Goal: Find specific page/section: Find specific page/section

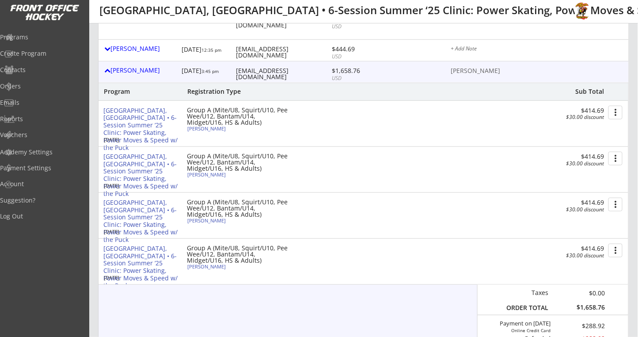
scroll to position [118, 0]
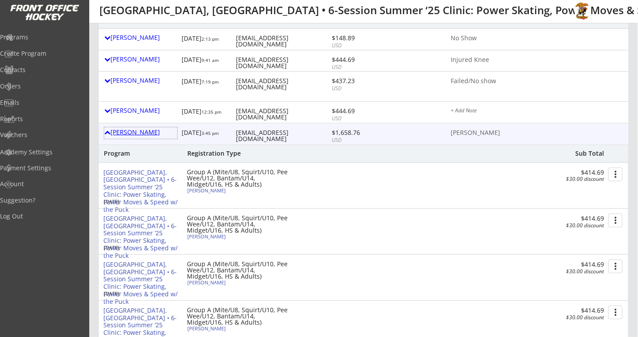
click at [158, 132] on div "Patrick Bruce-lockhart" at bounding box center [140, 132] width 73 height 6
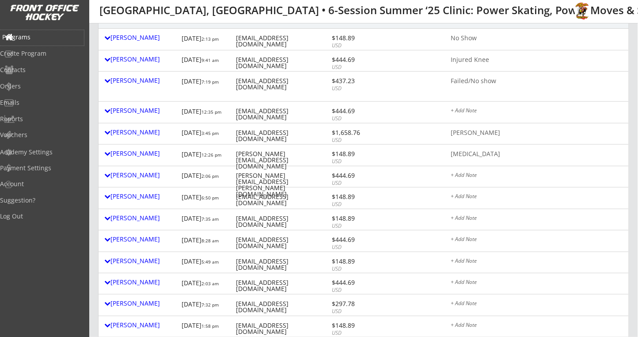
click at [35, 37] on div "Programs" at bounding box center [42, 37] width 80 height 6
